Goal: Use online tool/utility: Utilize a website feature to perform a specific function

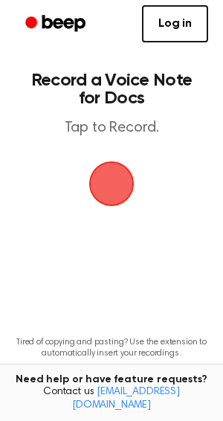
click at [100, 184] on span "button" at bounding box center [111, 183] width 57 height 57
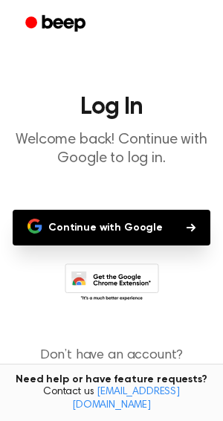
click at [129, 225] on button "Continue with Google" at bounding box center [112, 228] width 198 height 36
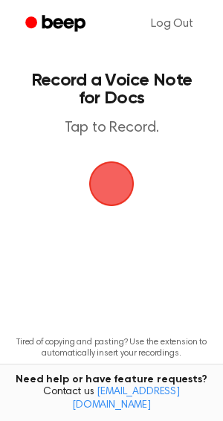
click at [105, 184] on span "button" at bounding box center [111, 183] width 78 height 78
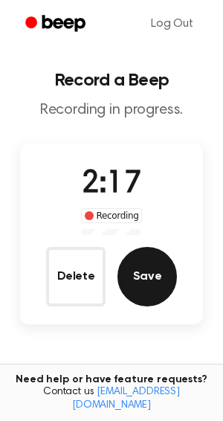
click at [161, 277] on button "Save" at bounding box center [148, 277] width 60 height 60
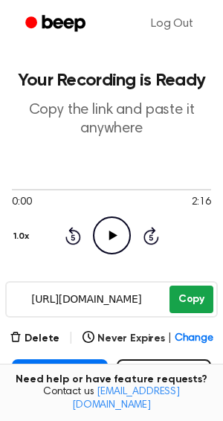
click at [189, 301] on button "Copy" at bounding box center [192, 300] width 44 height 28
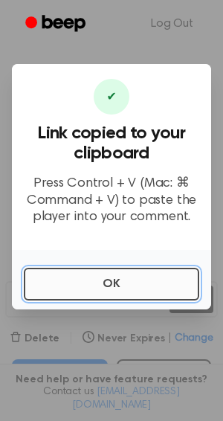
click at [158, 277] on button "OK" at bounding box center [112, 284] width 176 height 33
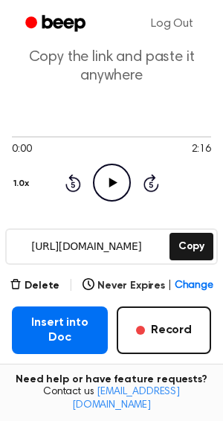
scroll to position [114, 0]
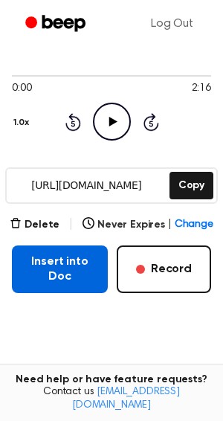
click at [73, 275] on button "Insert into Doc" at bounding box center [60, 269] width 96 height 48
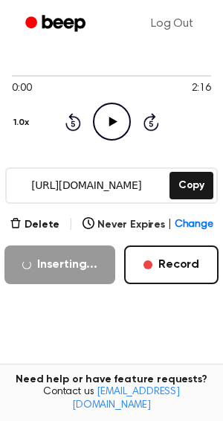
click at [120, 124] on icon "Play Audio" at bounding box center [112, 122] width 38 height 38
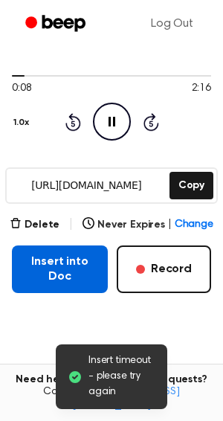
click at [85, 252] on button "Insert into Doc" at bounding box center [60, 269] width 96 height 48
click at [39, 262] on button "Insert into Doc" at bounding box center [60, 269] width 96 height 48
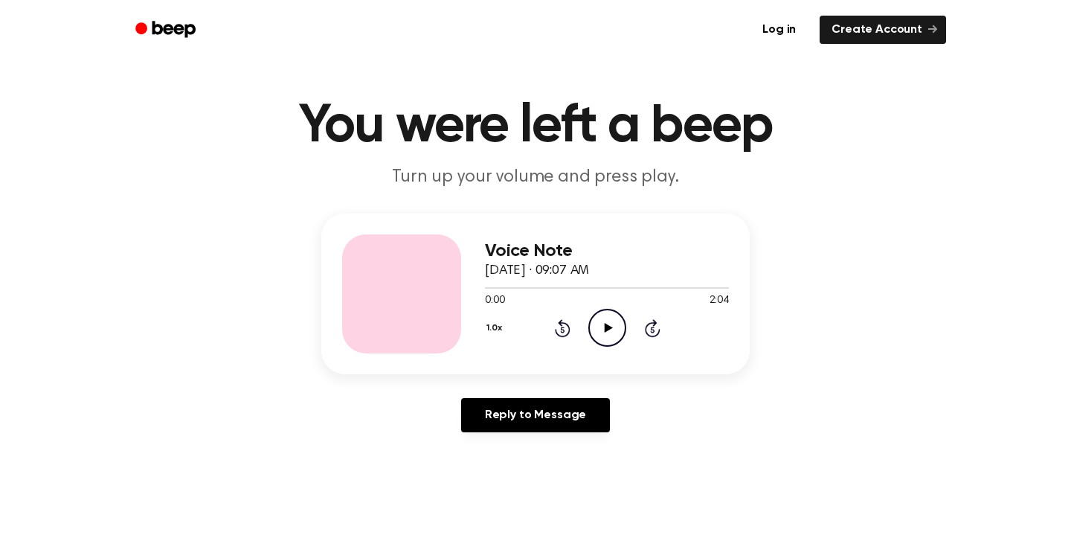
scroll to position [25, 0]
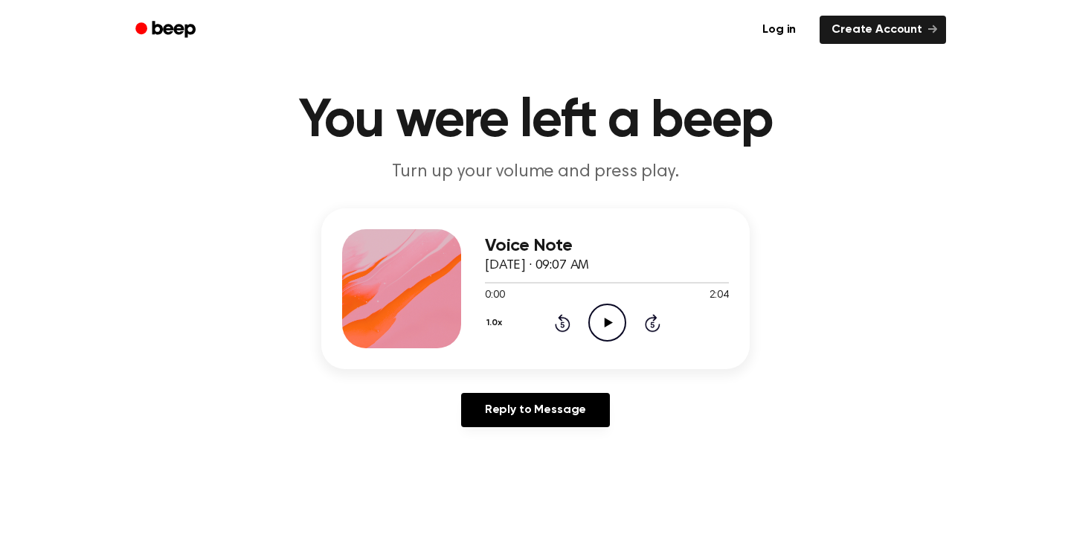
click at [617, 324] on icon "Play Audio" at bounding box center [607, 323] width 38 height 38
